Goal: Complete application form: Complete application form

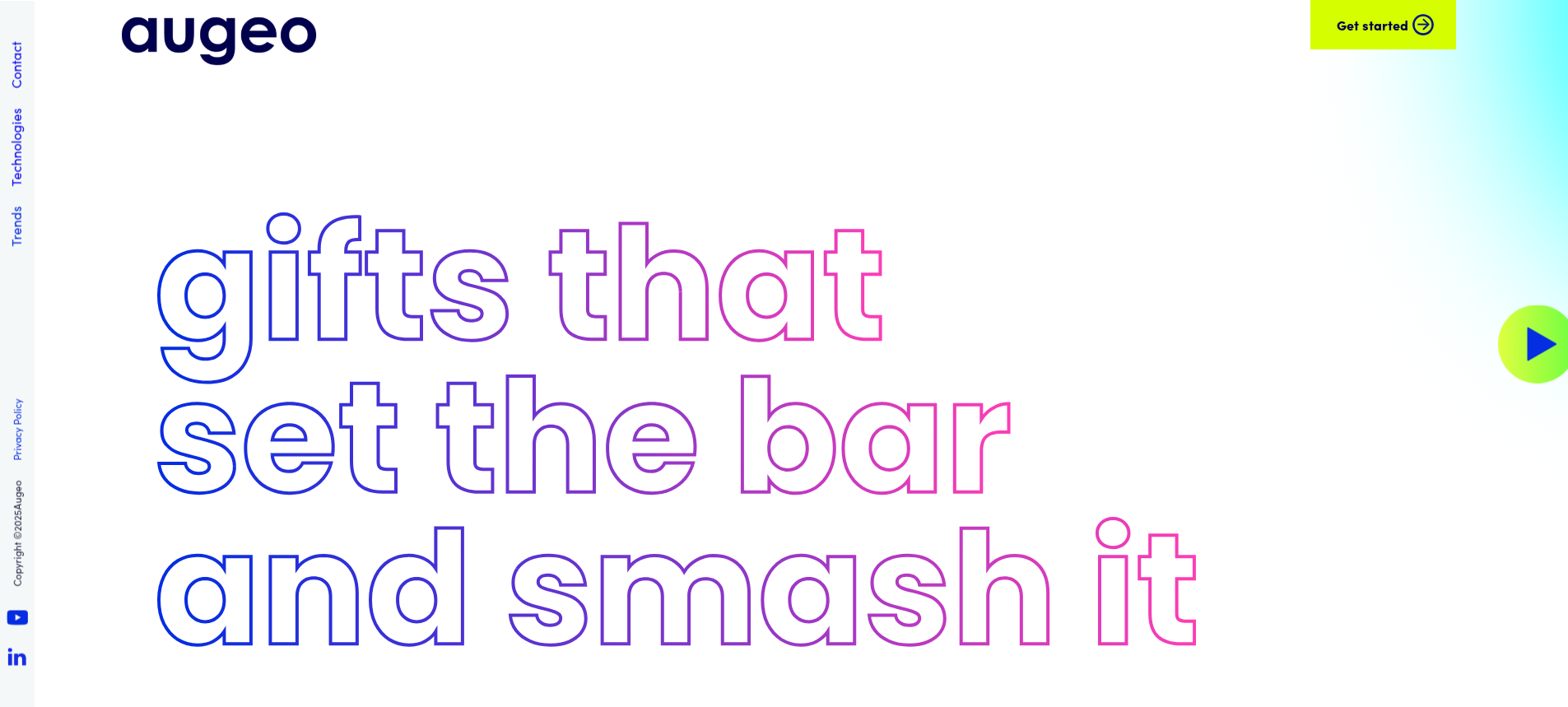
click at [20, 218] on link "Trends" at bounding box center [15, 225] width 18 height 40
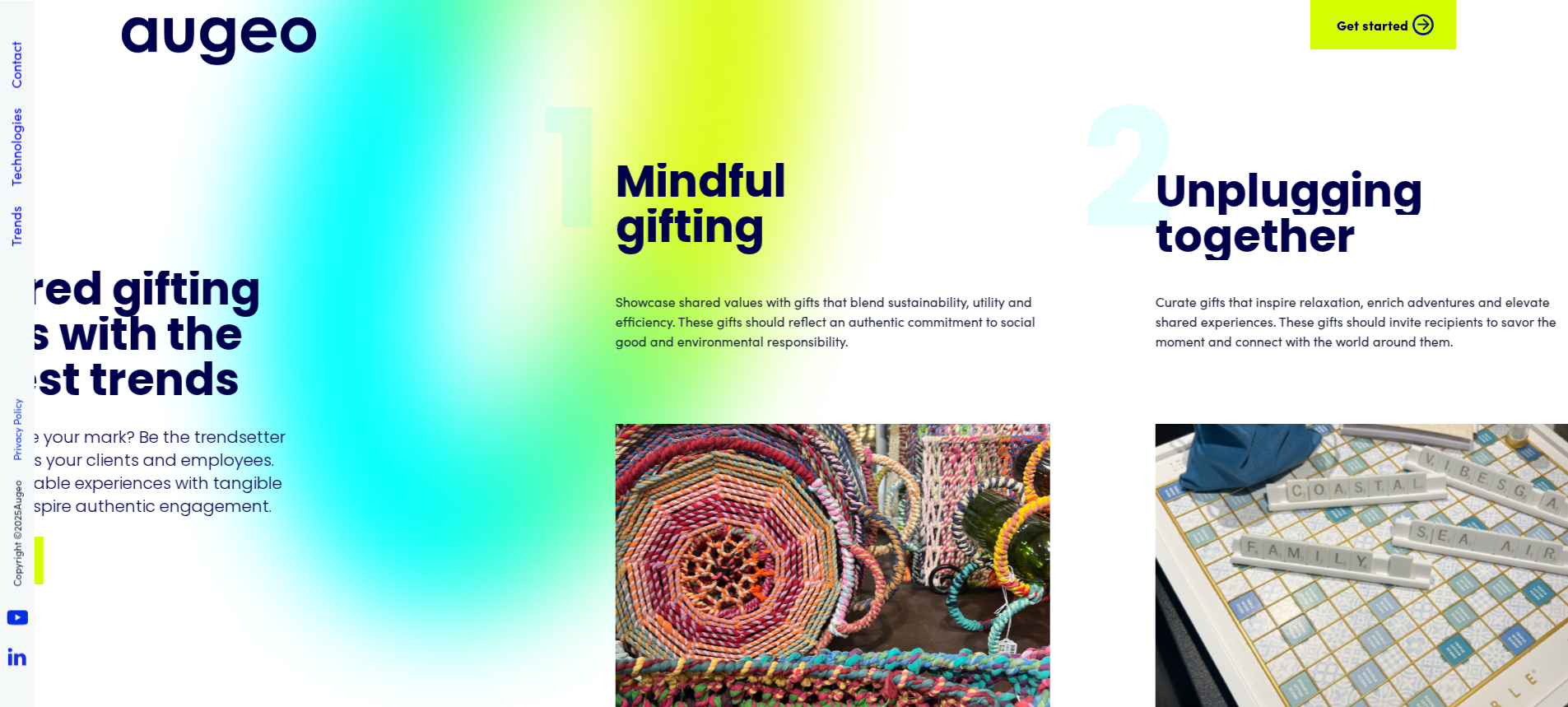
scroll to position [5040, 0]
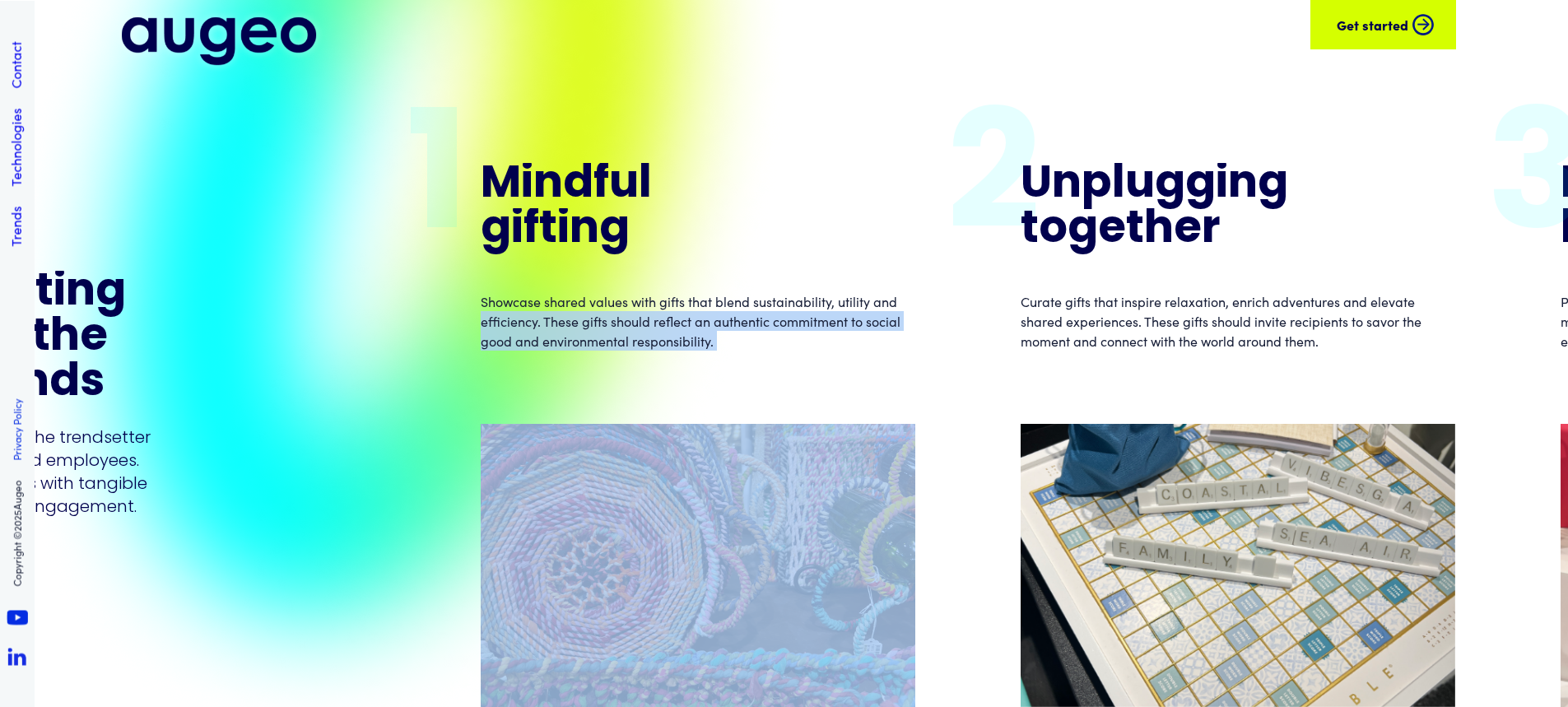
drag, startPoint x: 465, startPoint y: 409, endPoint x: 465, endPoint y: 301, distance: 108.0
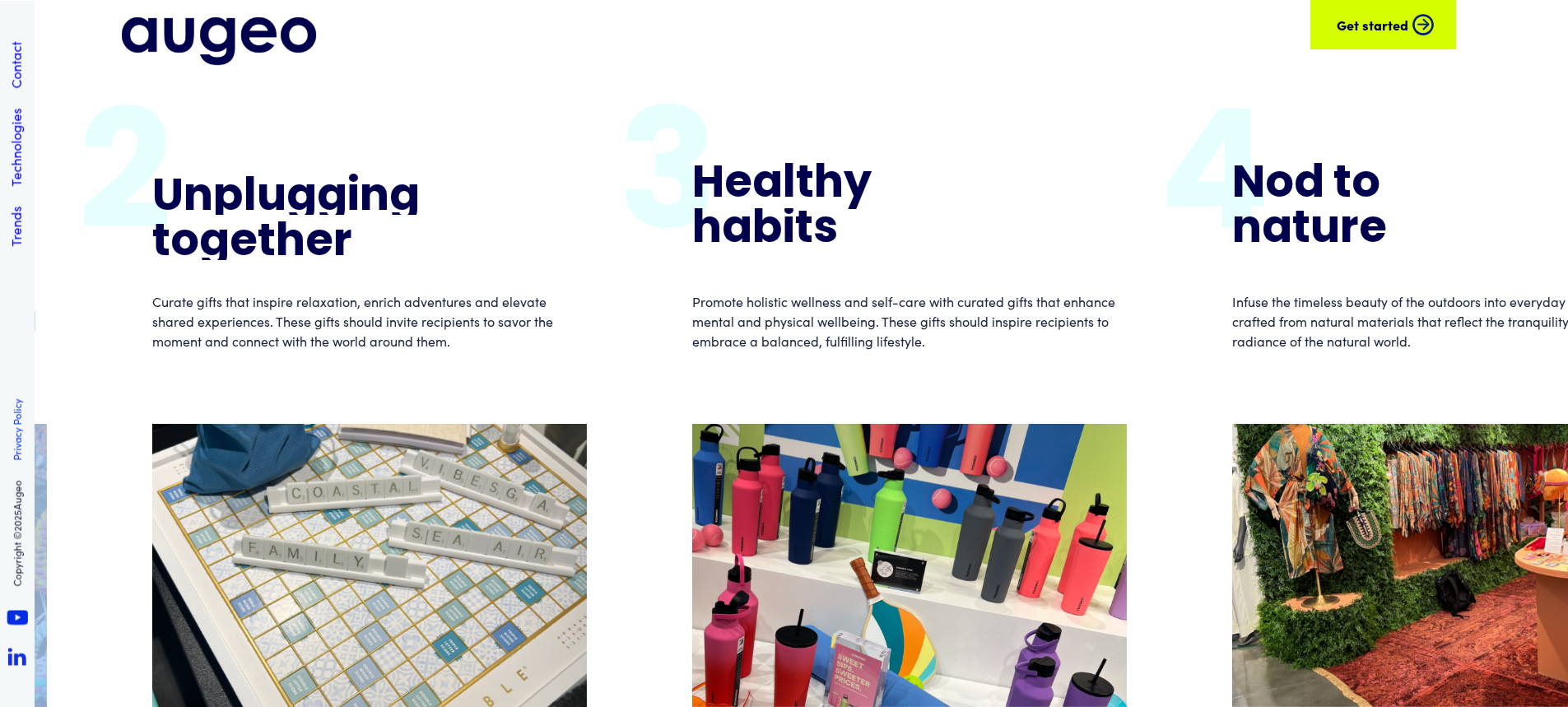
scroll to position [5946, 0]
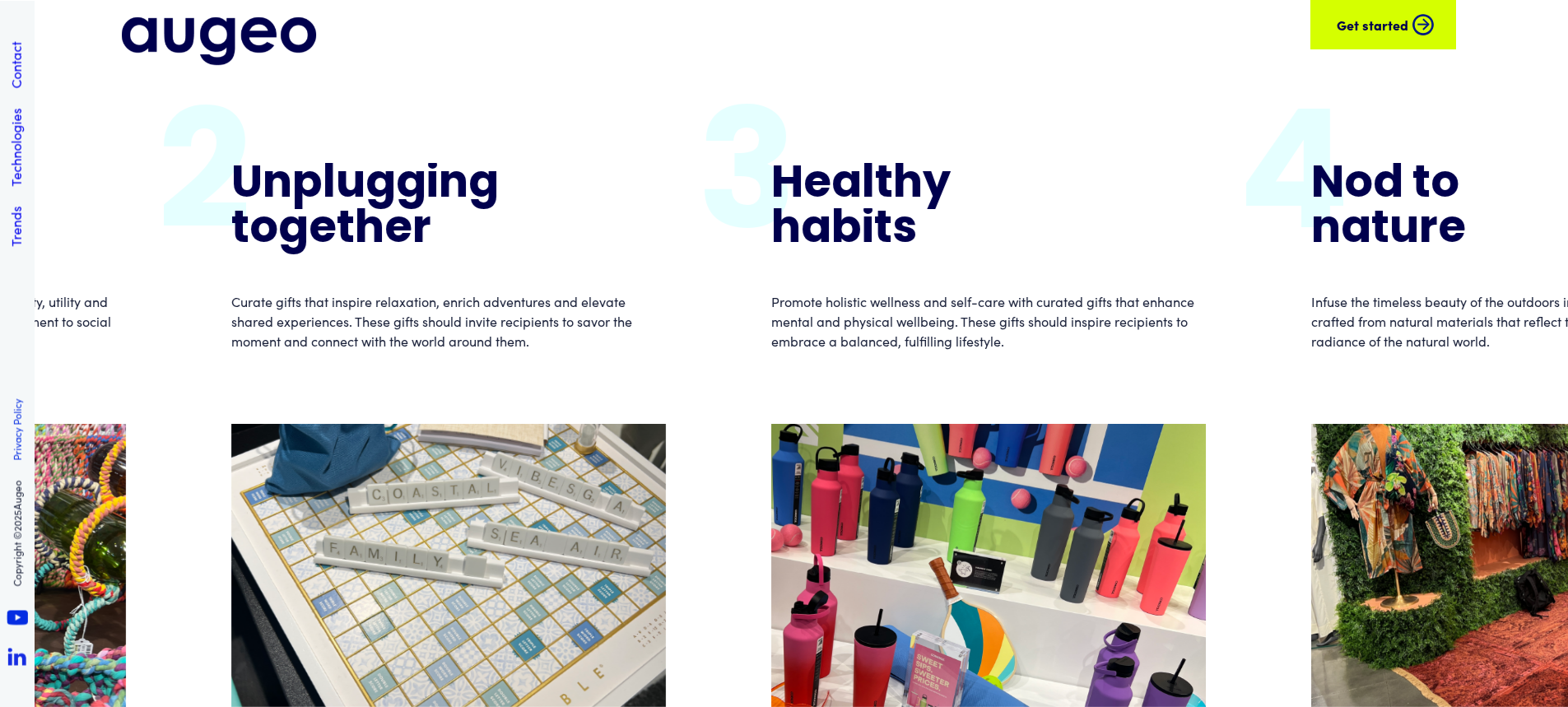
click at [377, 202] on div "g" at bounding box center [381, 185] width 31 height 45
click at [426, 529] on img at bounding box center [448, 565] width 435 height 283
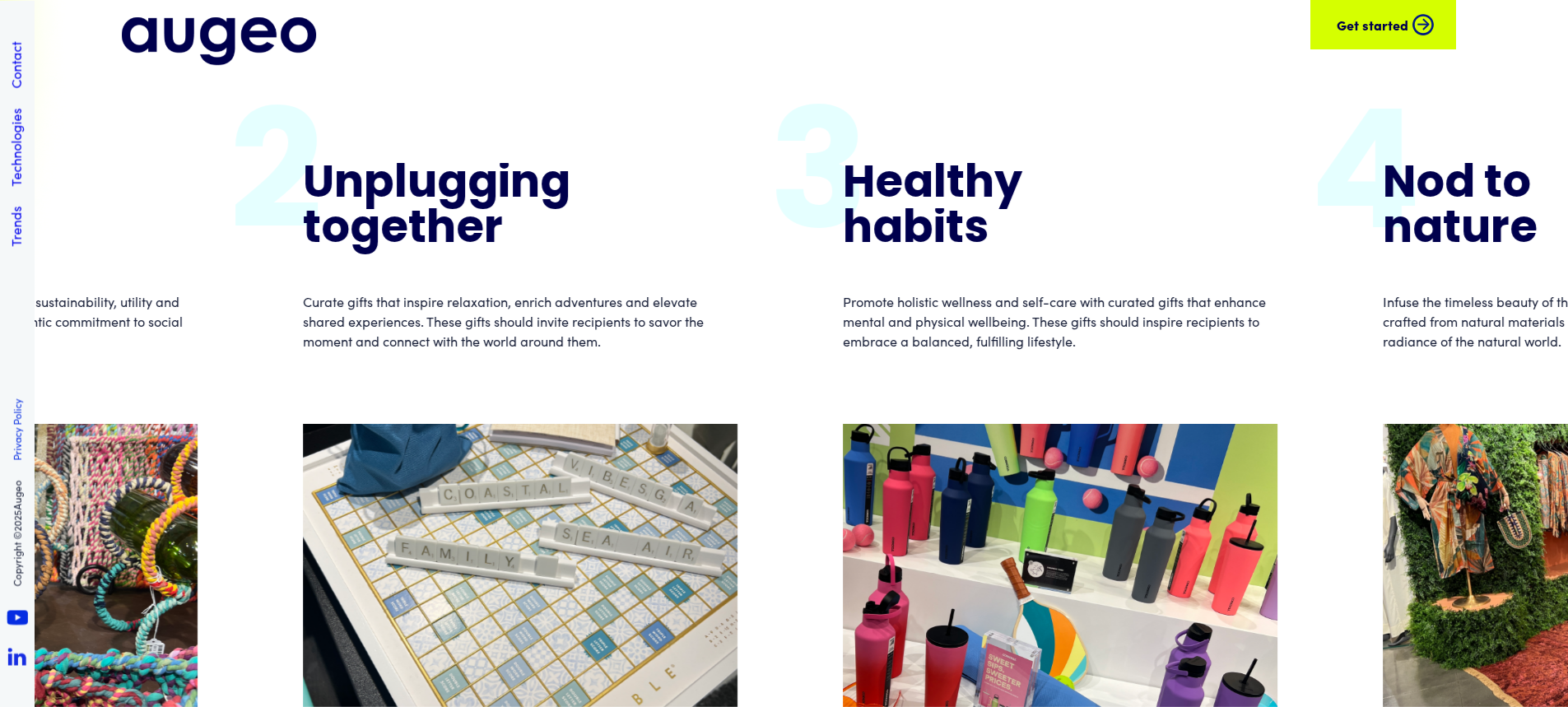
scroll to position [5781, 0]
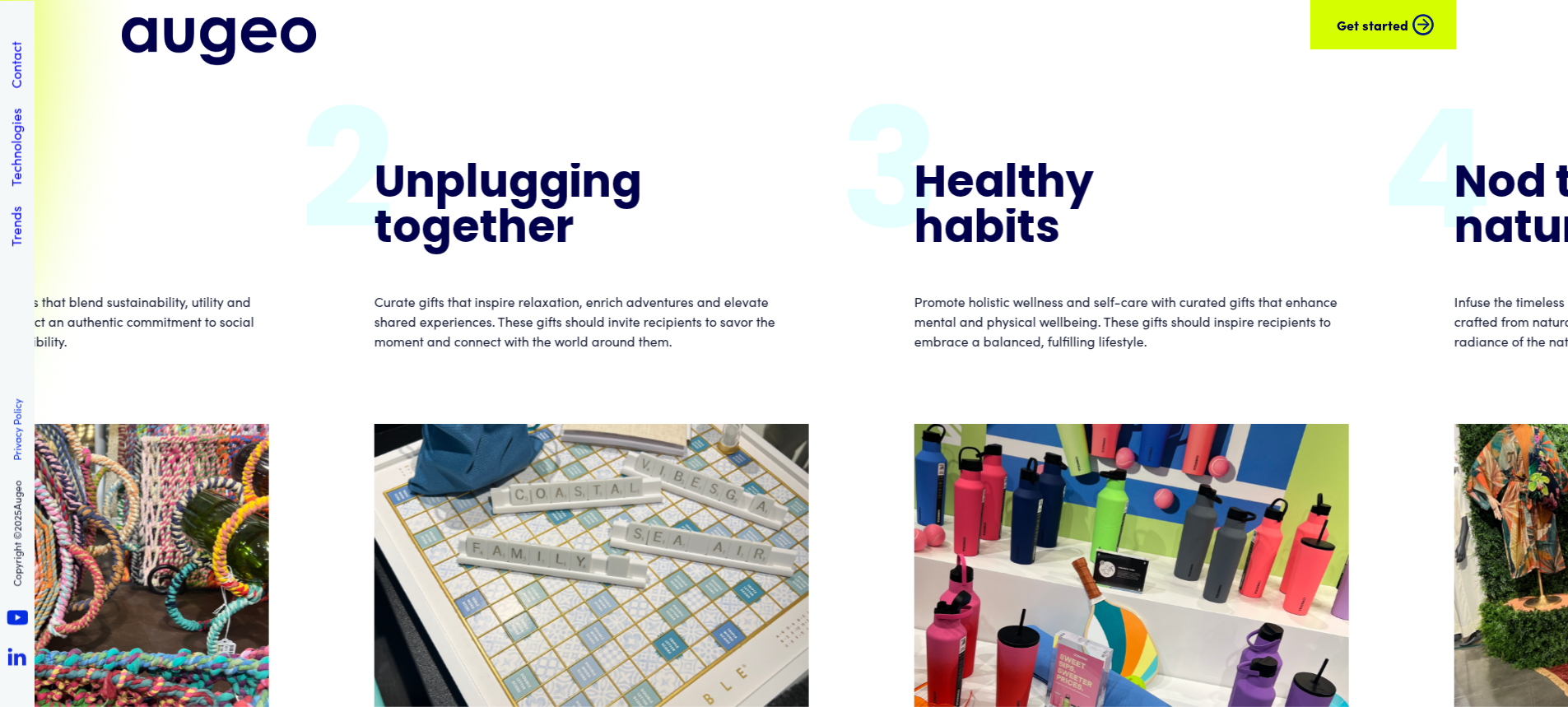
click at [456, 195] on div "p" at bounding box center [451, 185] width 31 height 45
click at [510, 534] on img at bounding box center [592, 565] width 435 height 283
click at [509, 320] on p "Curate gifts that inspire relaxation, enrich adventures and elevate shared expe…" at bounding box center [592, 321] width 435 height 59
click at [473, 178] on div "l" at bounding box center [473, 185] width 14 height 45
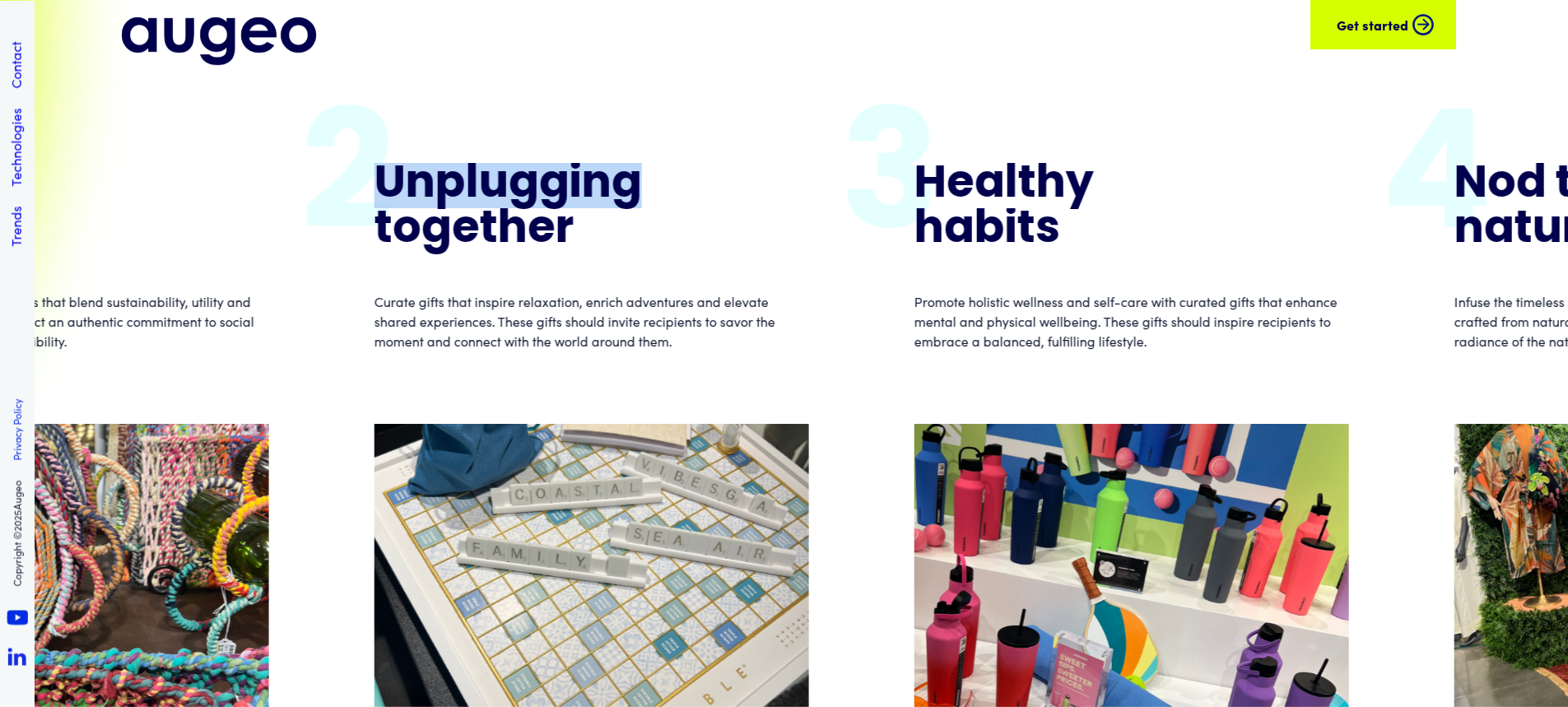
click at [473, 178] on div "l" at bounding box center [473, 185] width 14 height 45
drag, startPoint x: 1385, startPoint y: 18, endPoint x: 1384, endPoint y: 26, distance: 8.1
click at [1406, 18] on div "Get started" at bounding box center [1441, 24] width 71 height 20
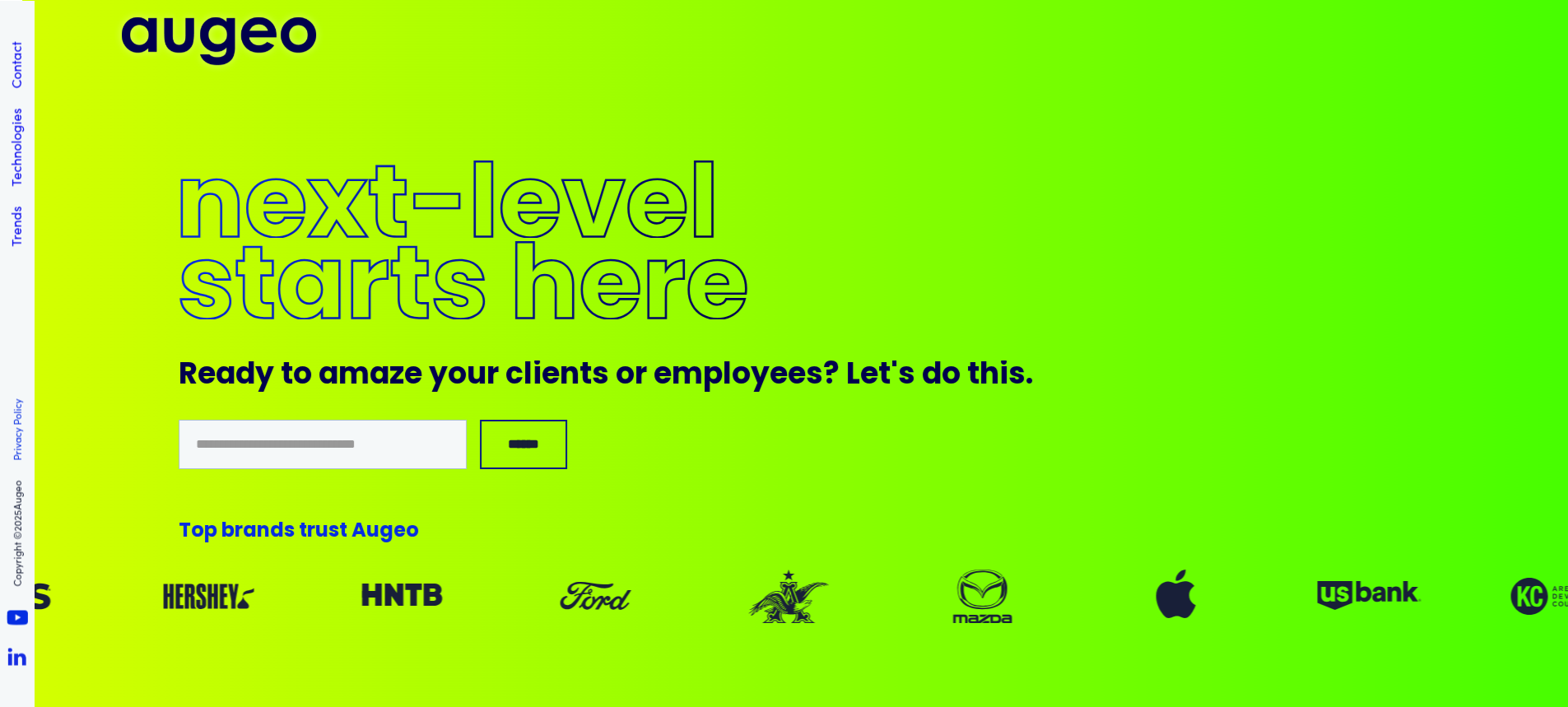
scroll to position [14262, 0]
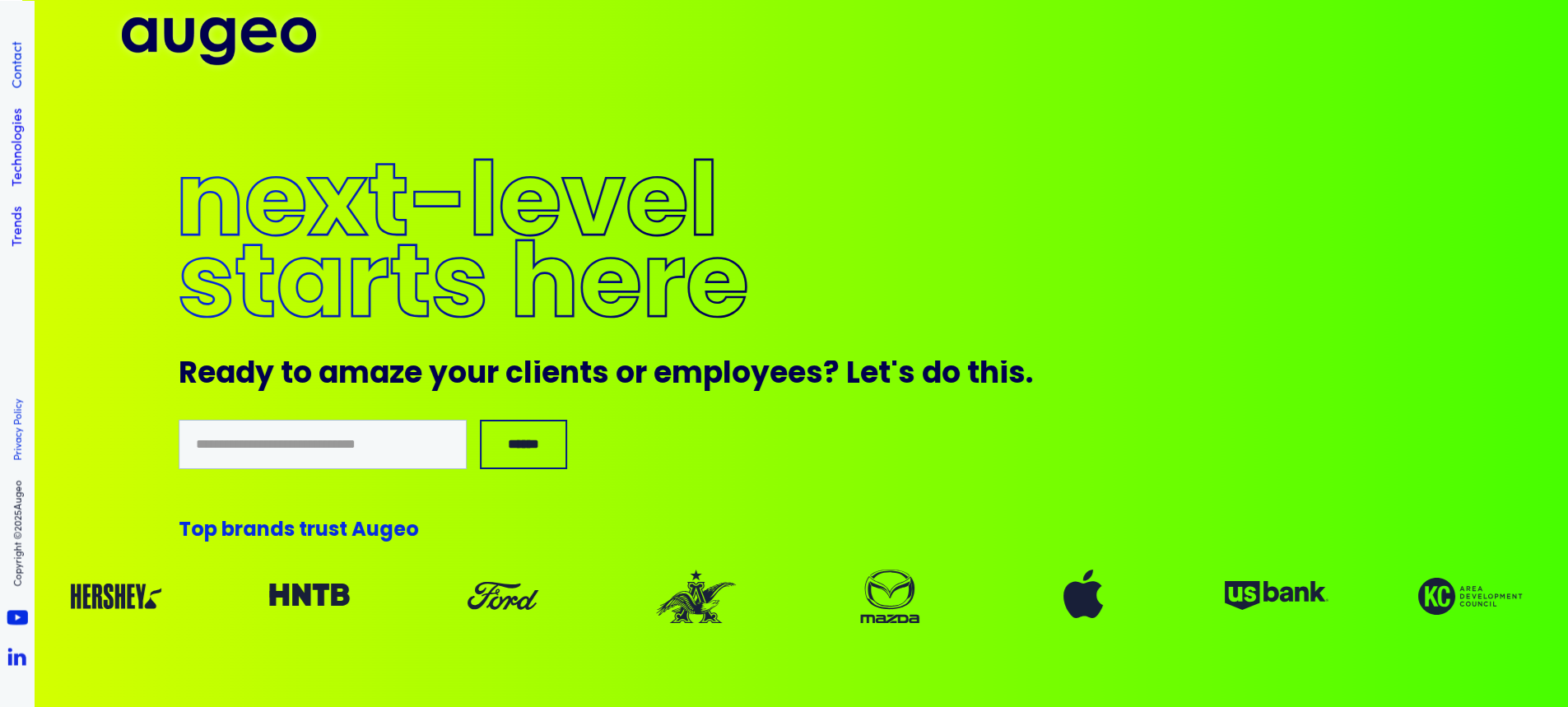
click at [11, 81] on link "Contact" at bounding box center [15, 64] width 18 height 47
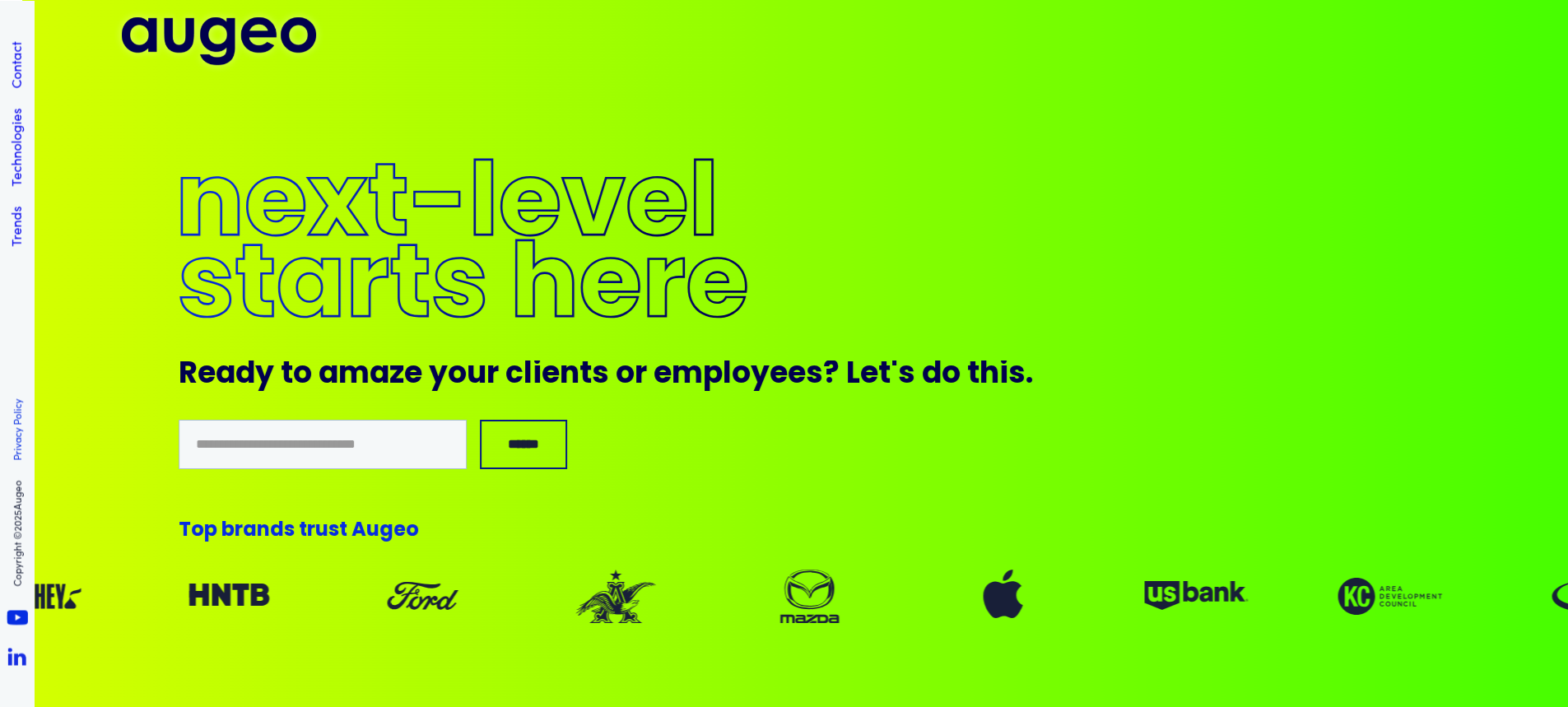
drag, startPoint x: 279, startPoint y: 536, endPoint x: 285, endPoint y: 530, distance: 8.5
click at [280, 536] on div "d" at bounding box center [277, 530] width 14 height 20
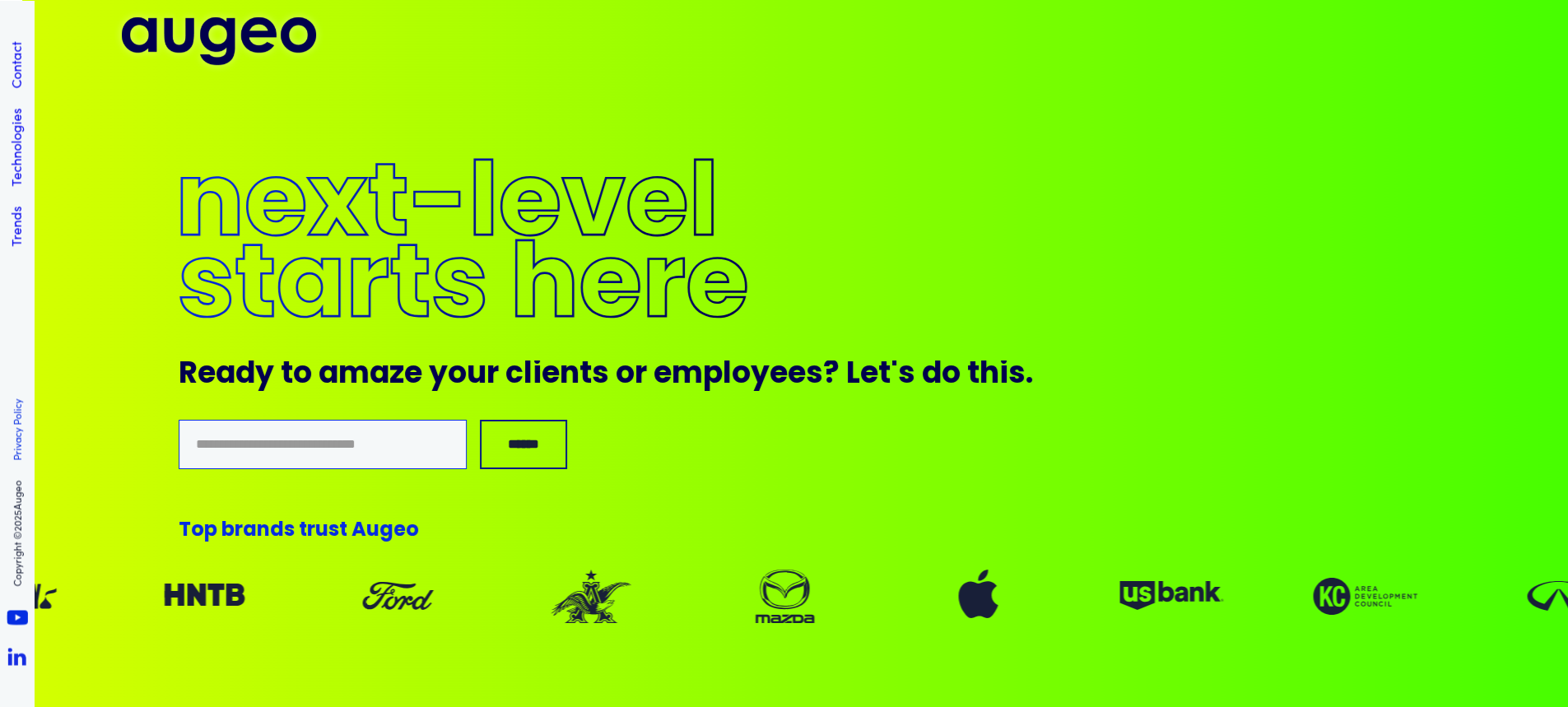
click at [298, 433] on input "Email Form 2" at bounding box center [322, 444] width 288 height 49
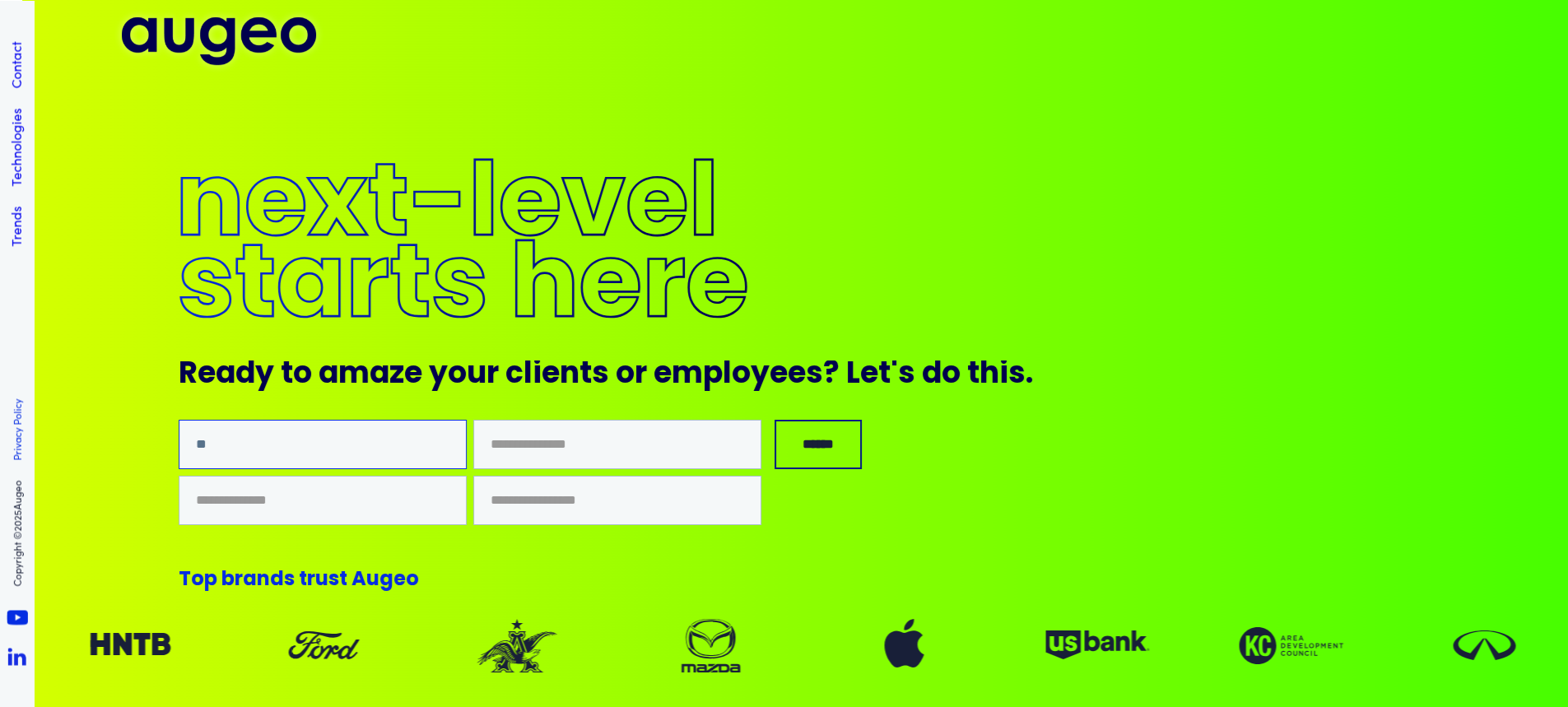
type input "*"
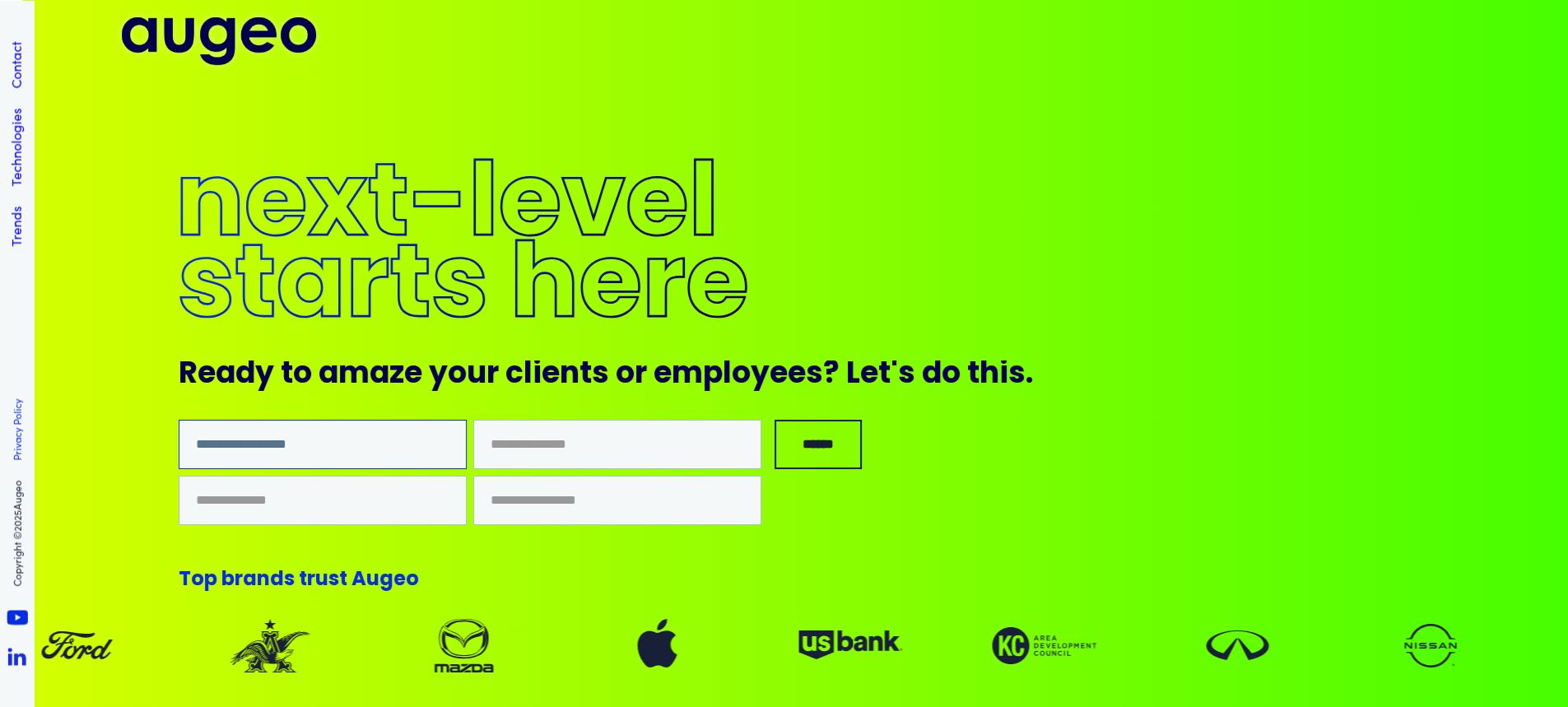
type input "**********"
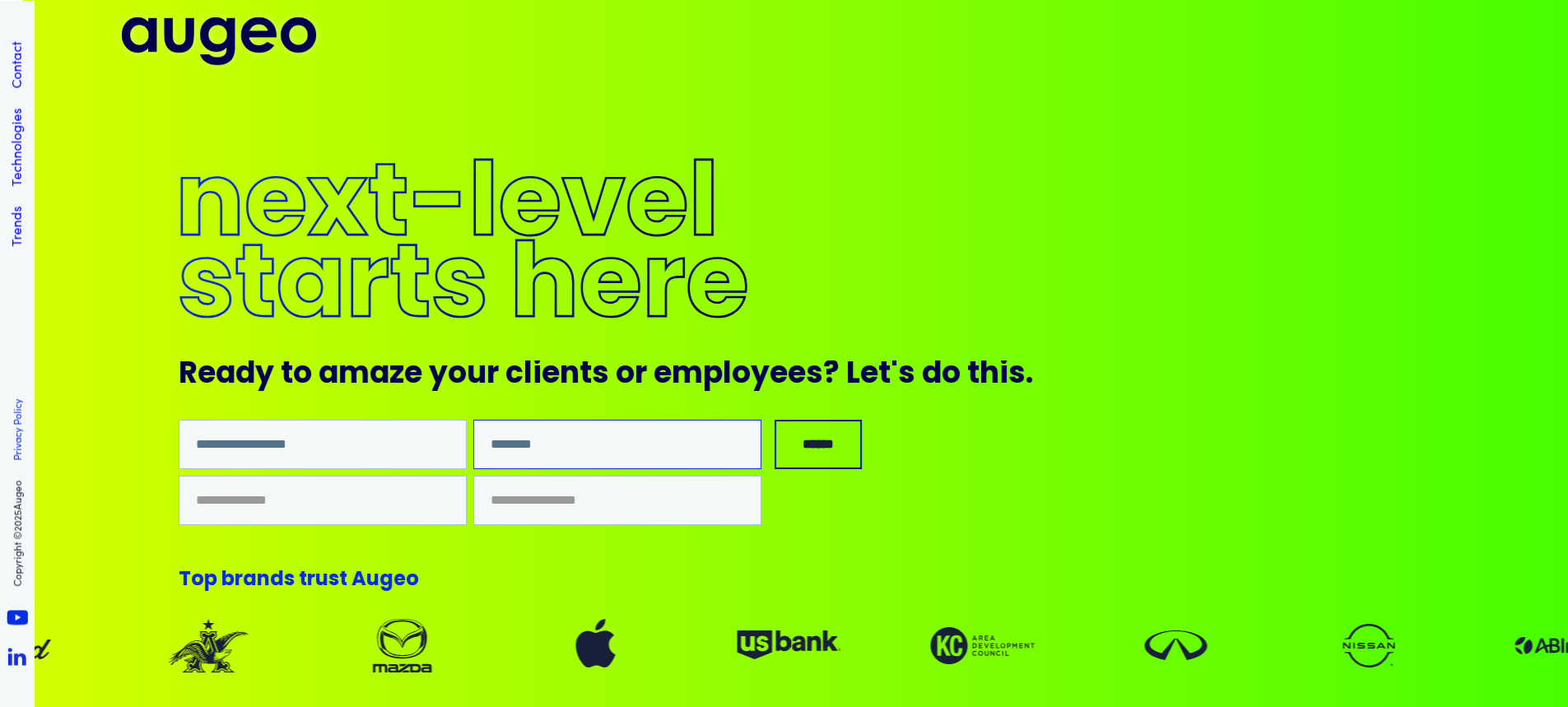
type input "********"
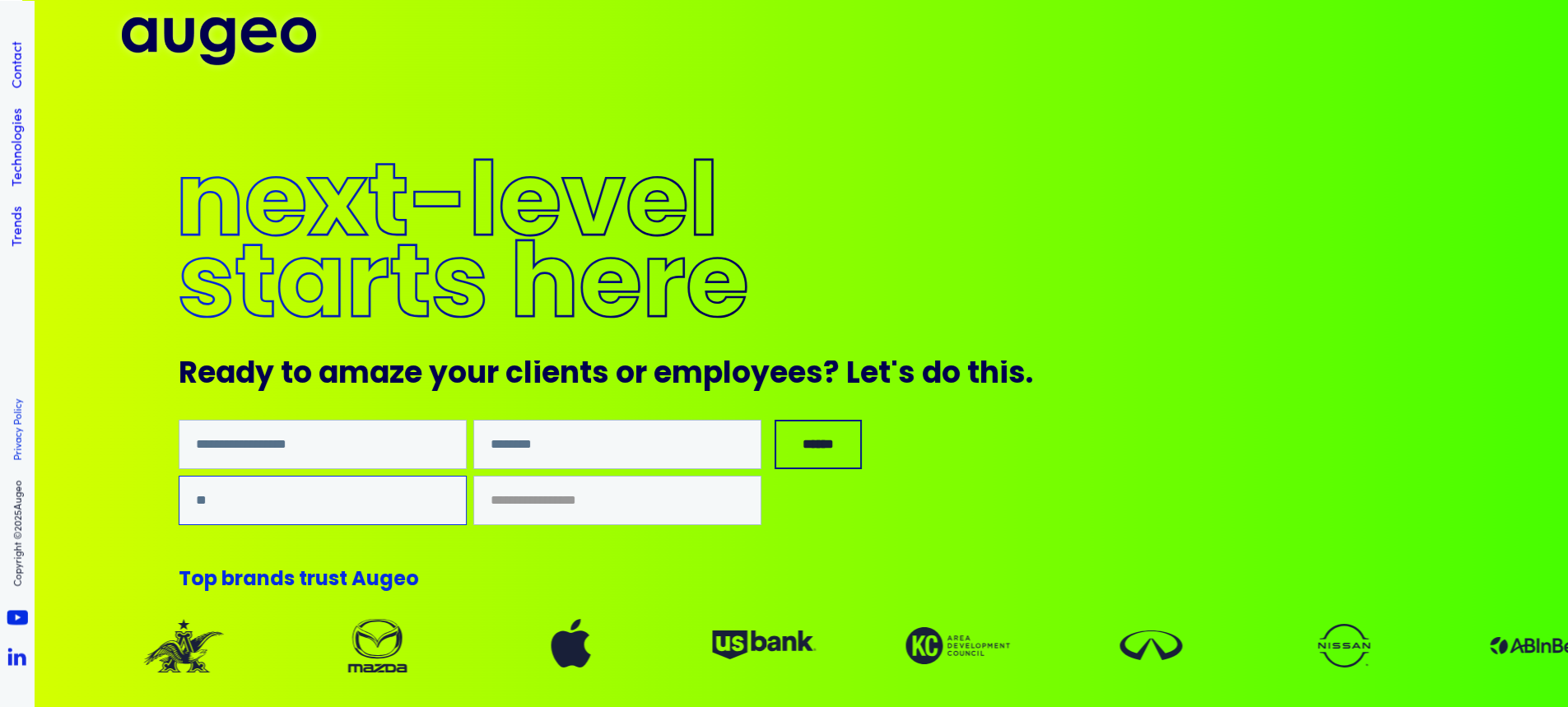
type input "*"
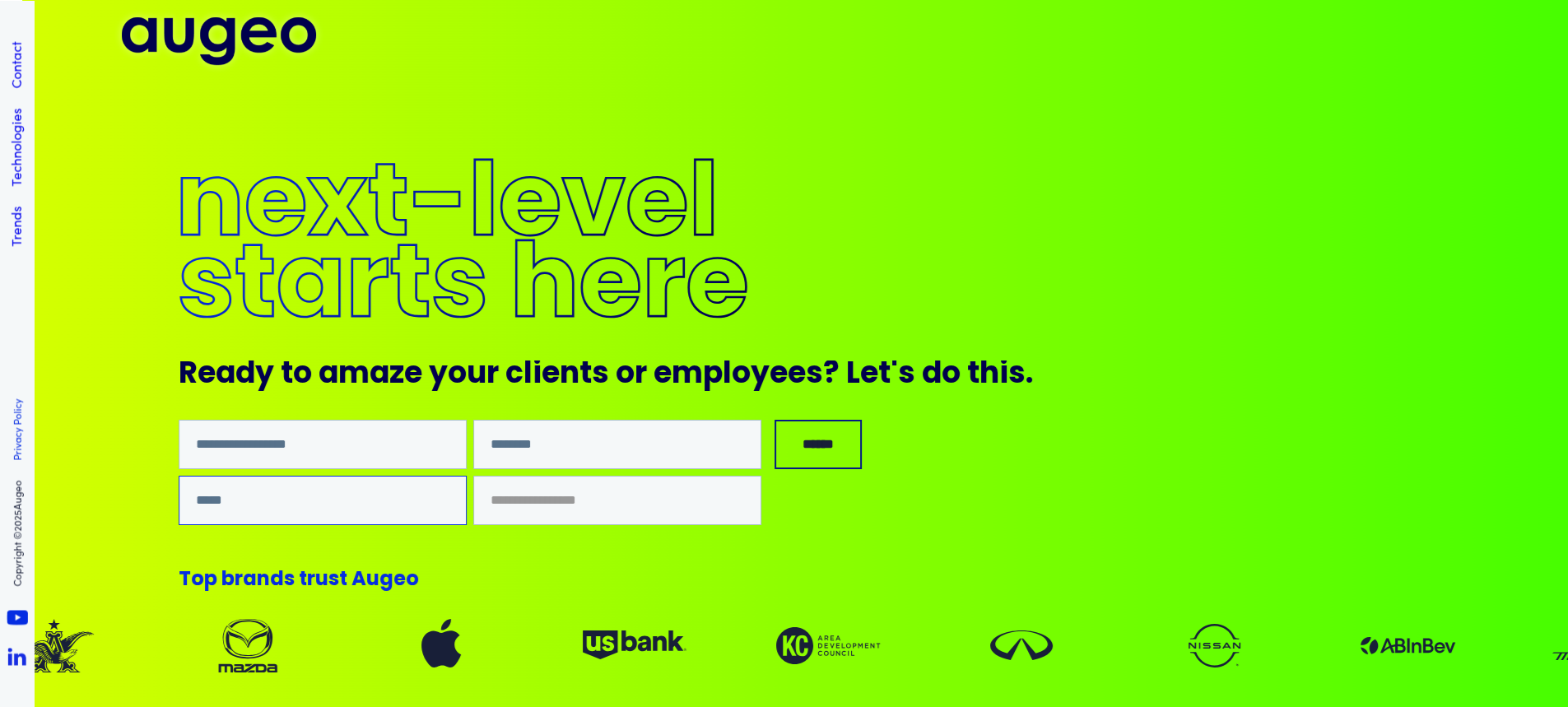
type input "*****"
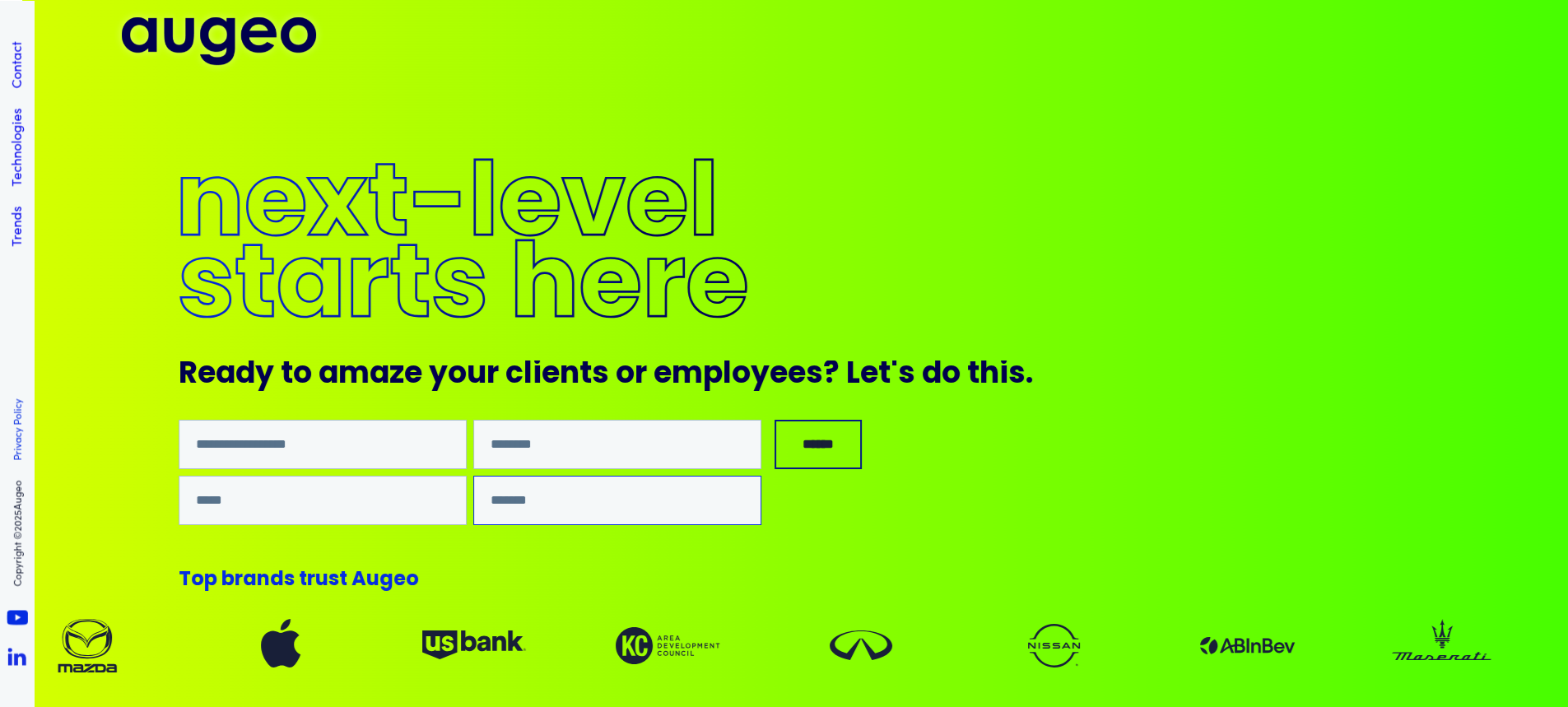
type input "******"
click at [826, 445] on input "******" at bounding box center [818, 444] width 87 height 49
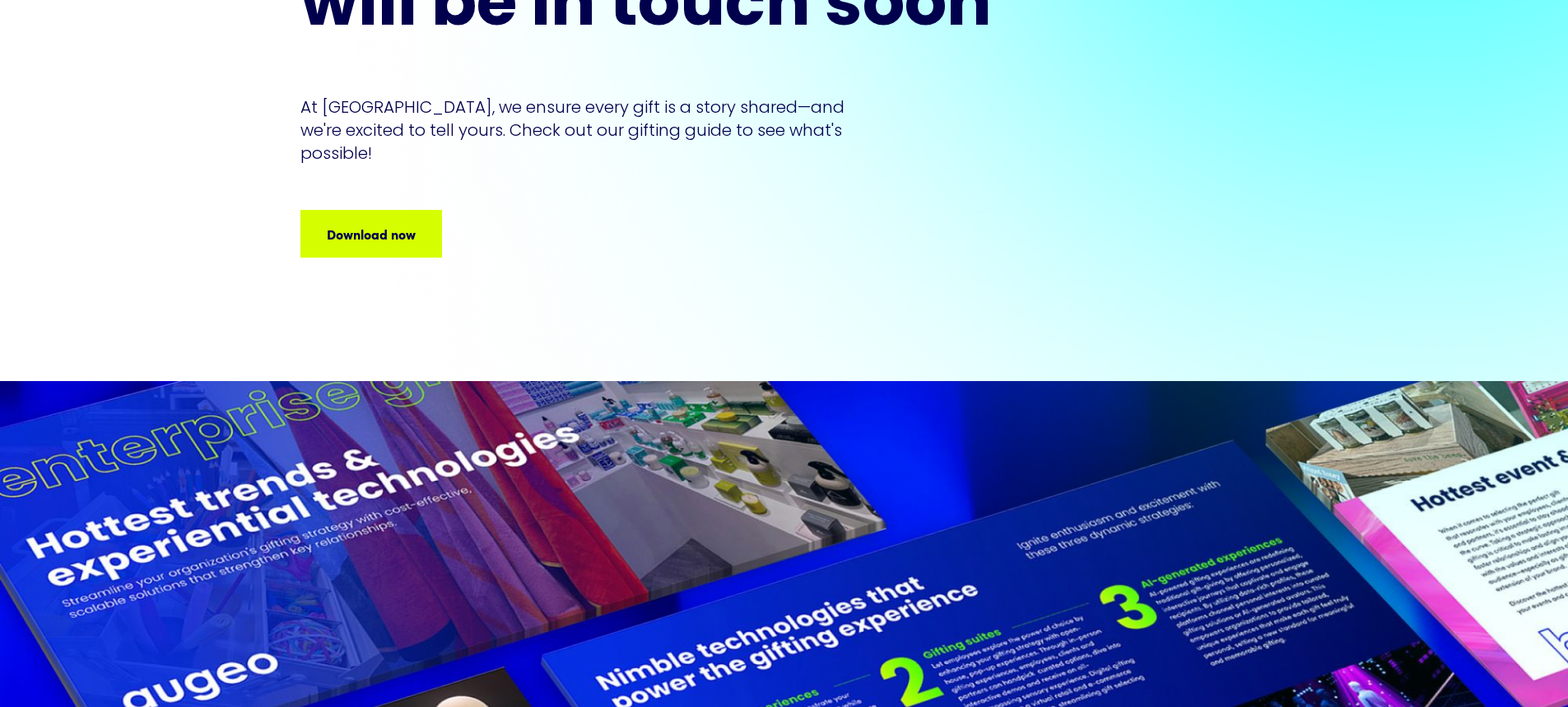
click at [407, 238] on div "Thanks for reaching out Our gifting experts will be in touch soon At [GEOGRAPHI…" at bounding box center [785, 98] width 968 height 568
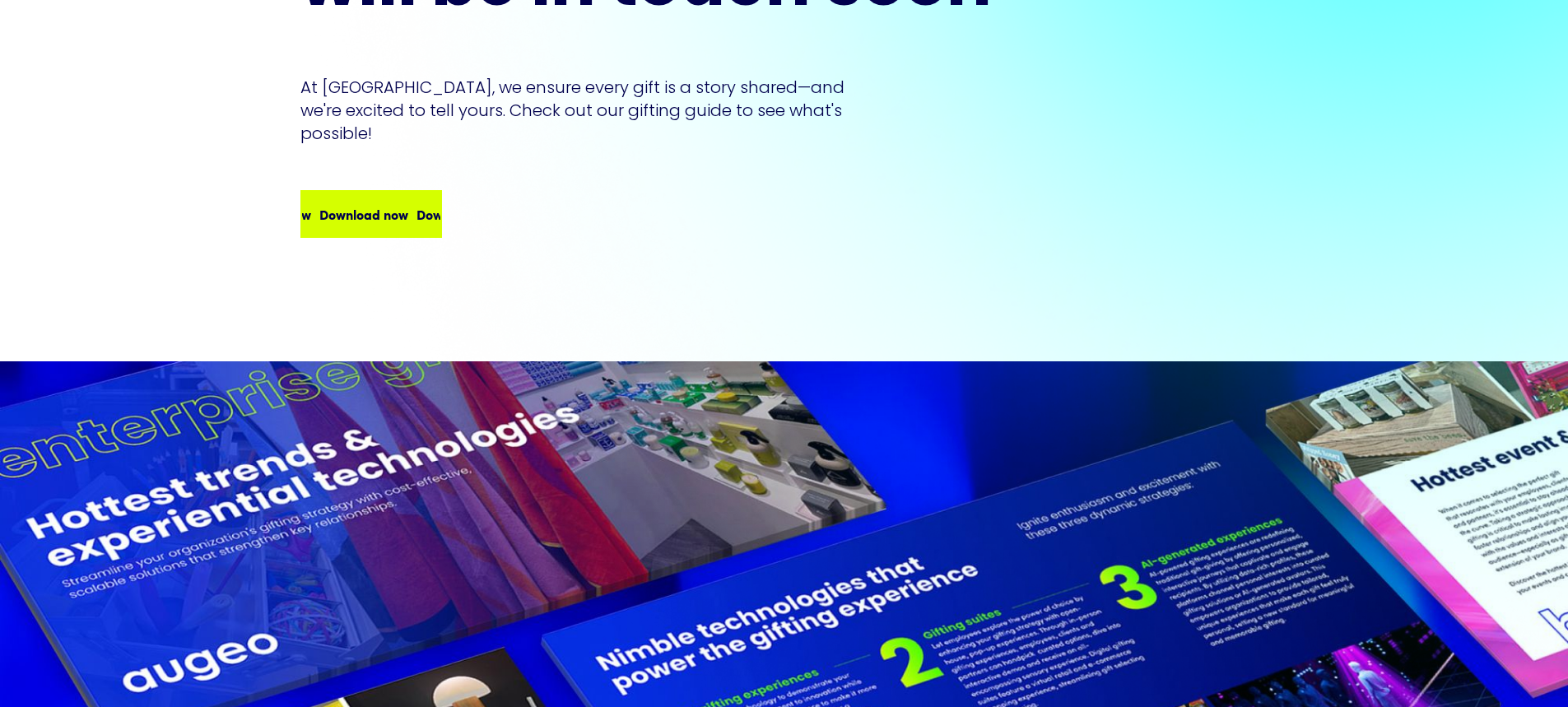
scroll to position [328, 0]
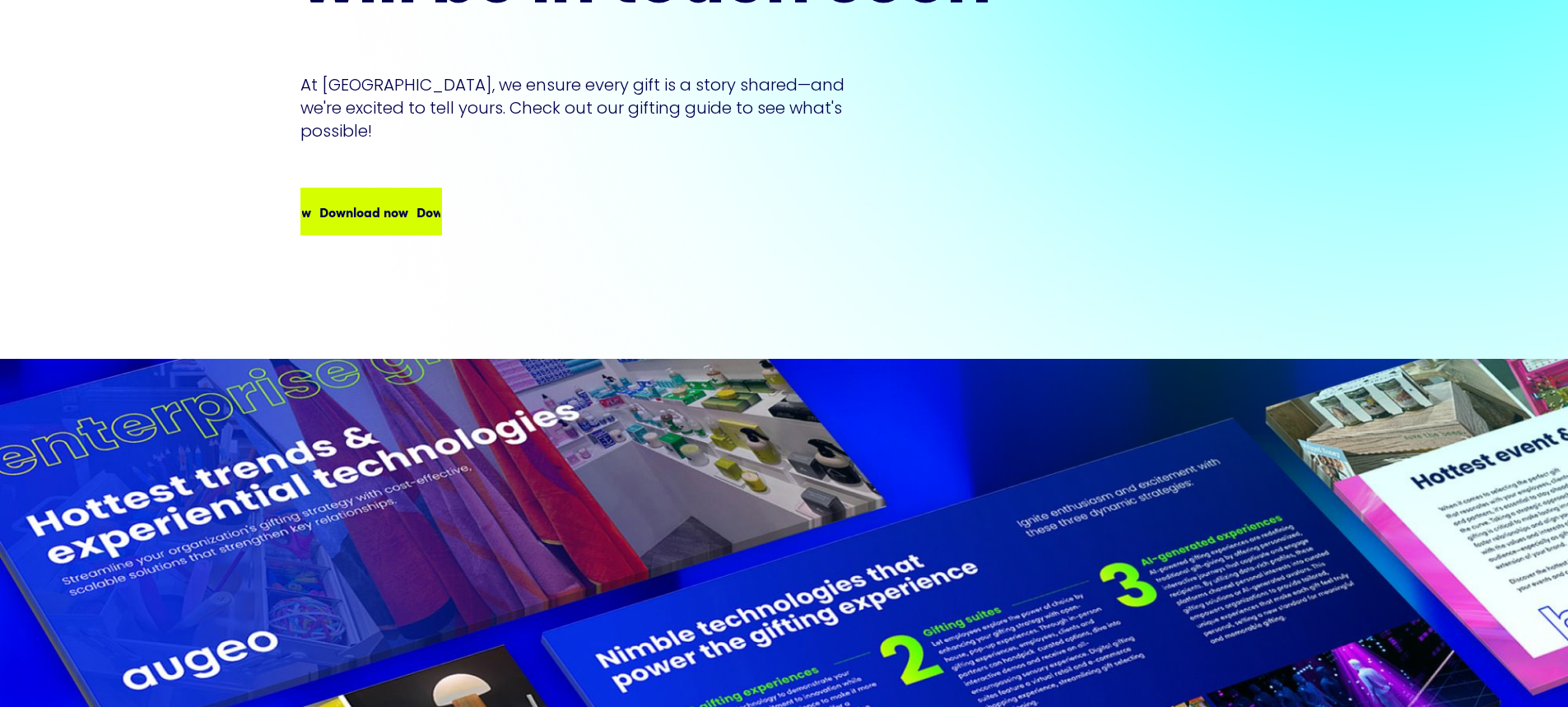
click at [423, 201] on div "Download now" at bounding box center [448, 211] width 89 height 20
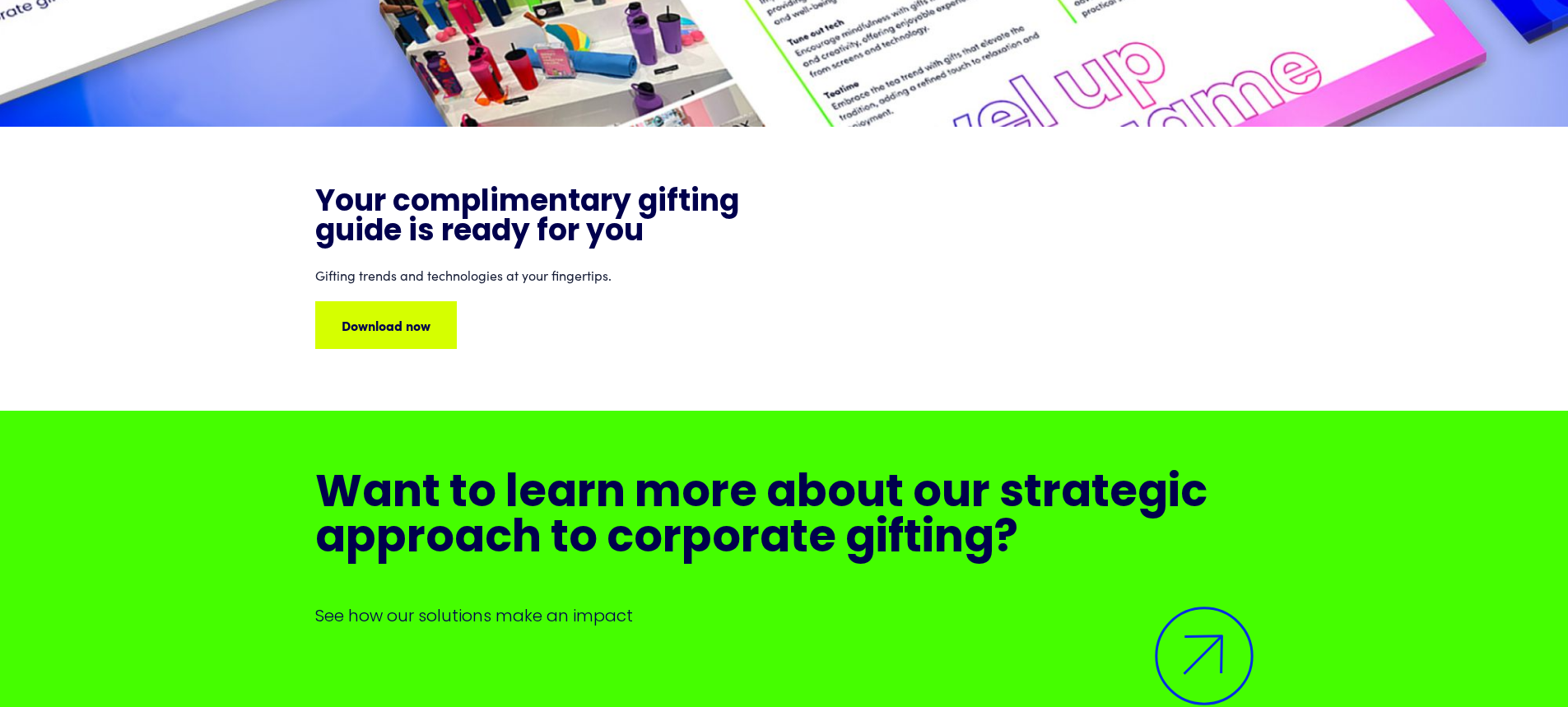
scroll to position [1494, 0]
click at [436, 314] on div "Download now Download now Download now Download now" at bounding box center [417, 324] width 388 height 20
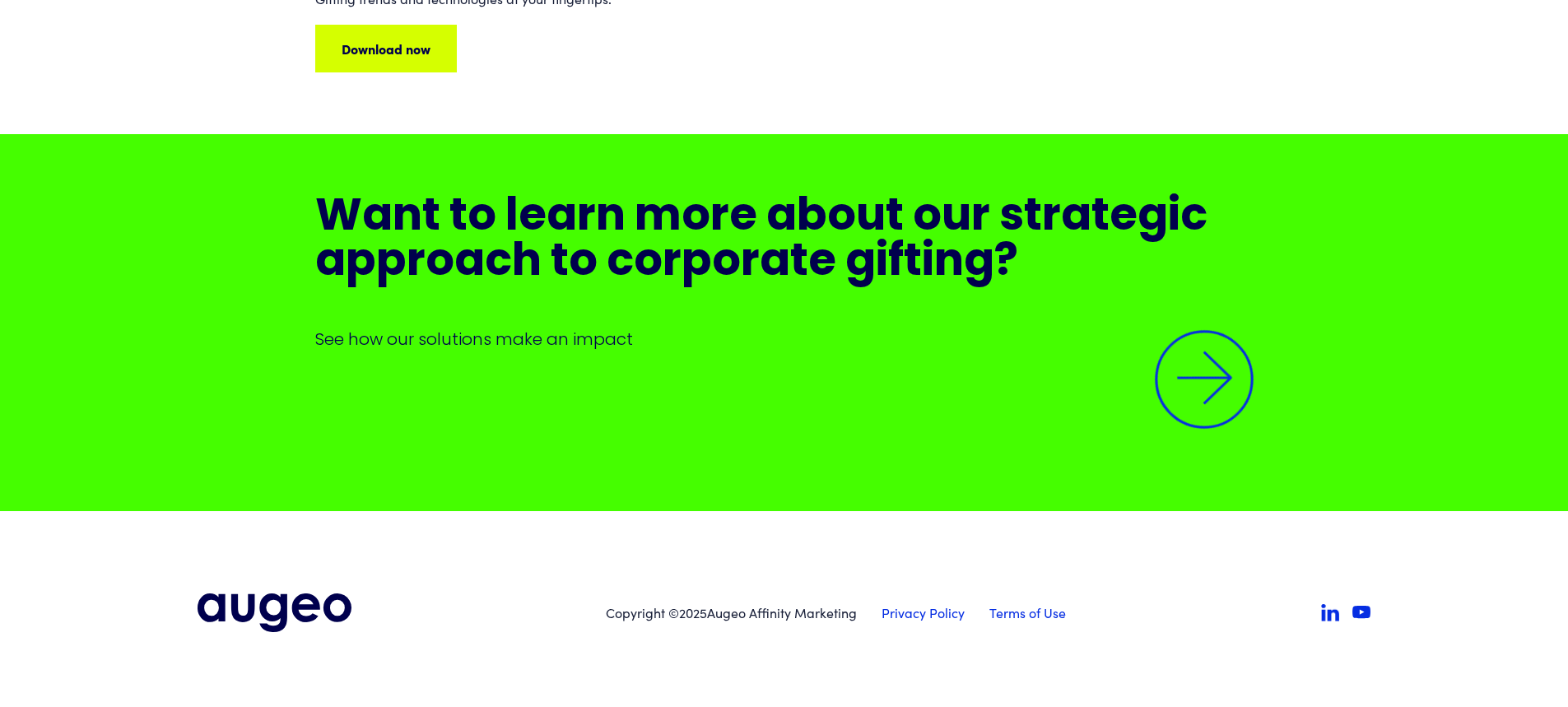
click at [1196, 353] on img at bounding box center [1204, 379] width 140 height 140
